Goal: Transaction & Acquisition: Purchase product/service

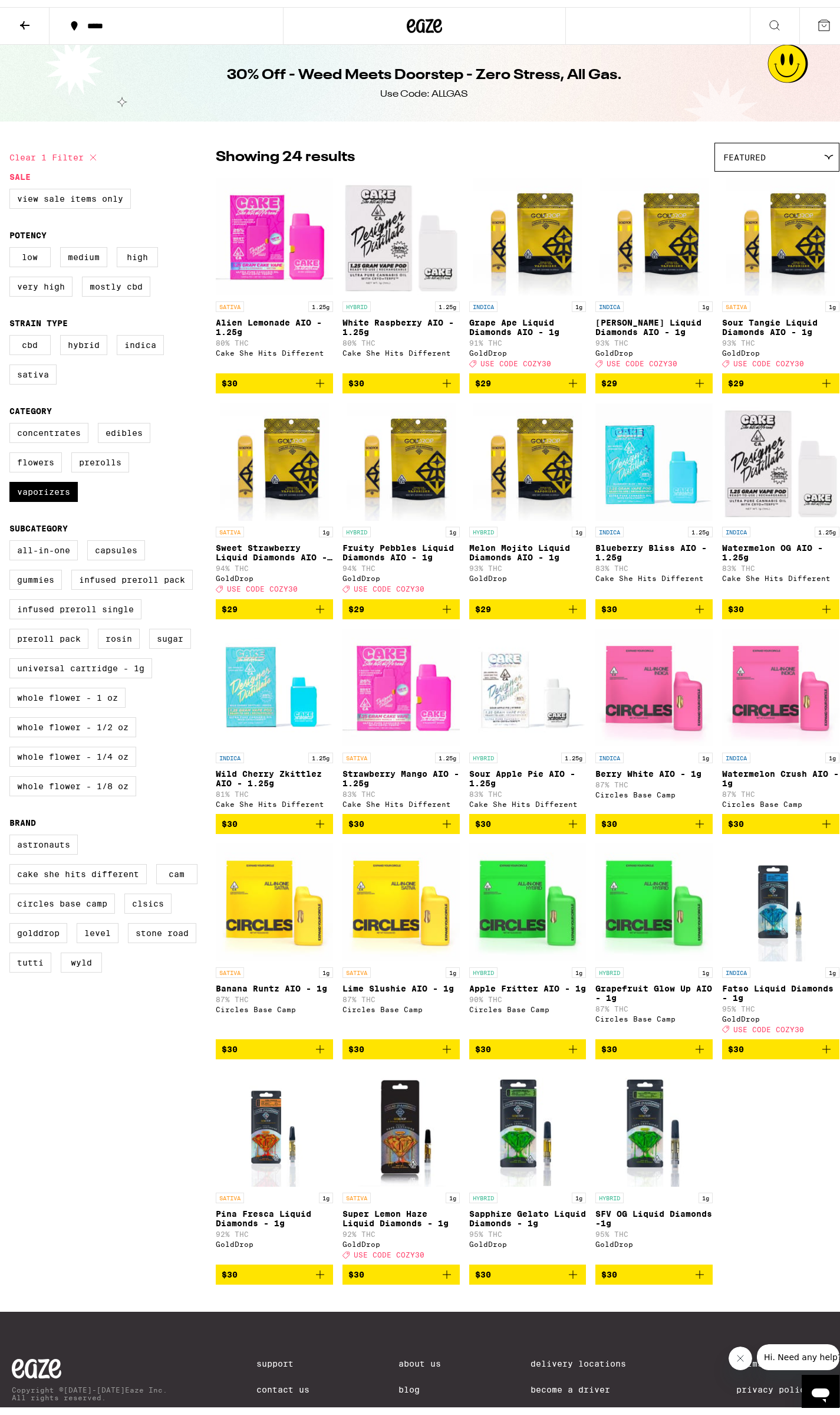
click at [427, 22] on icon at bounding box center [424, 19] width 35 height 21
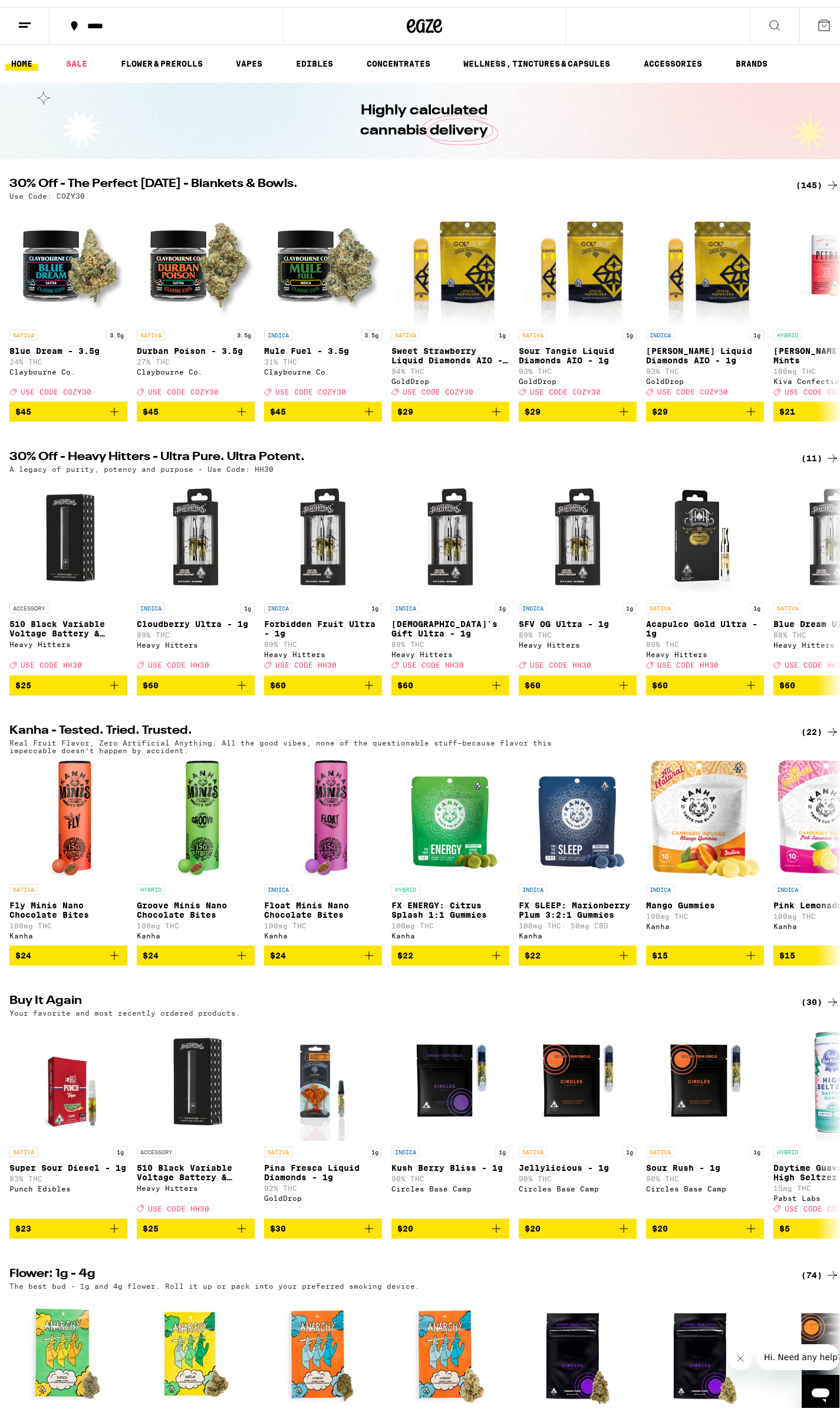
click at [812, 179] on div "(145)" at bounding box center [818, 178] width 44 height 14
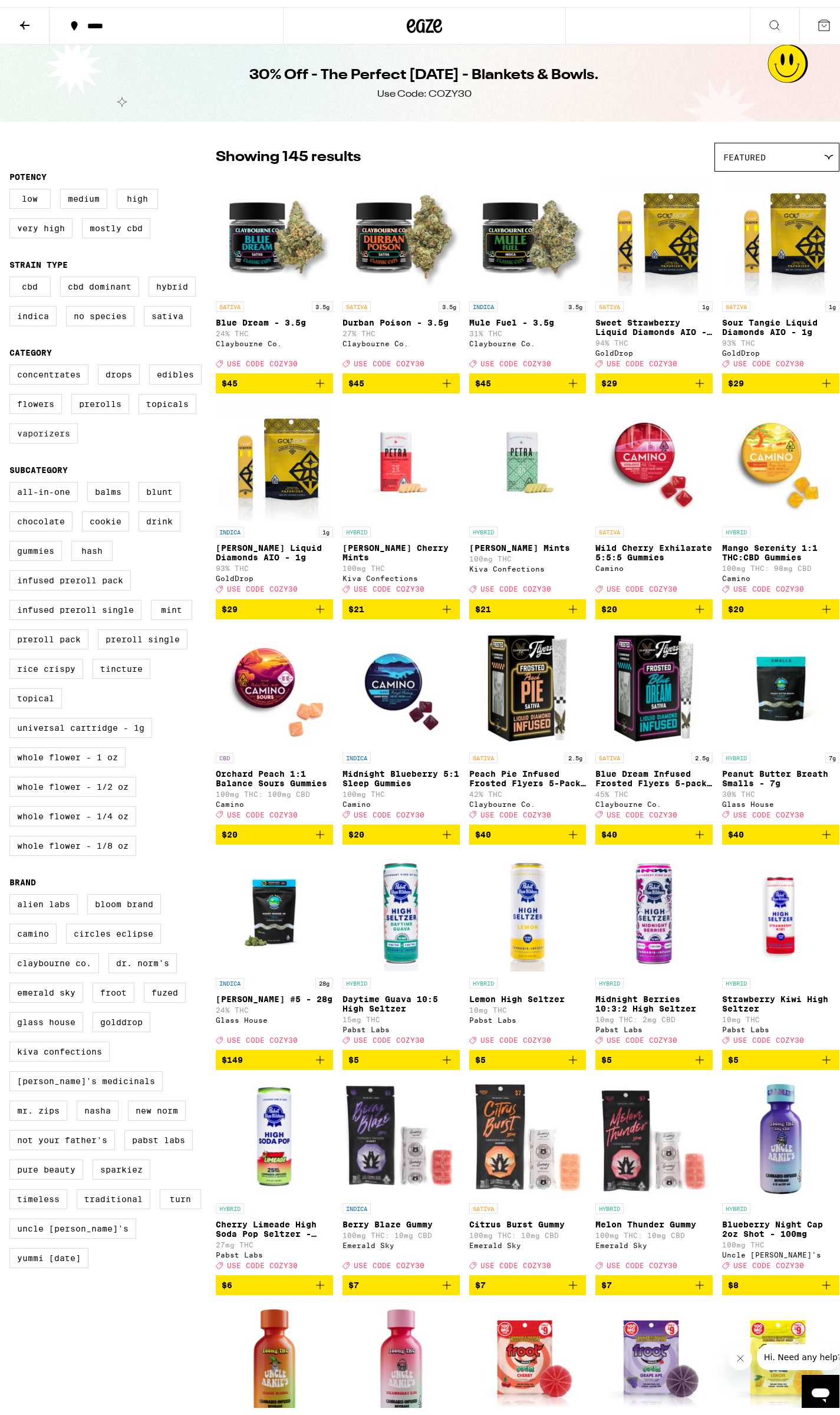
drag, startPoint x: 51, startPoint y: 443, endPoint x: 49, endPoint y: 436, distance: 7.3
click at [50, 436] on label "Vaporizers" at bounding box center [43, 426] width 69 height 20
click at [12, 359] on input "Vaporizers" at bounding box center [12, 359] width 1 height 1
checkbox input "true"
